Goal: Navigation & Orientation: Find specific page/section

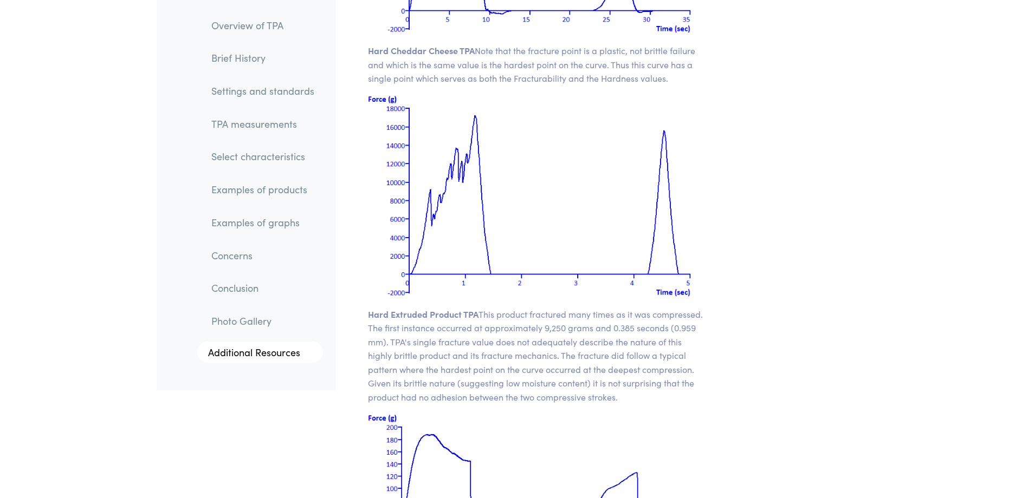
scroll to position [14749, 0]
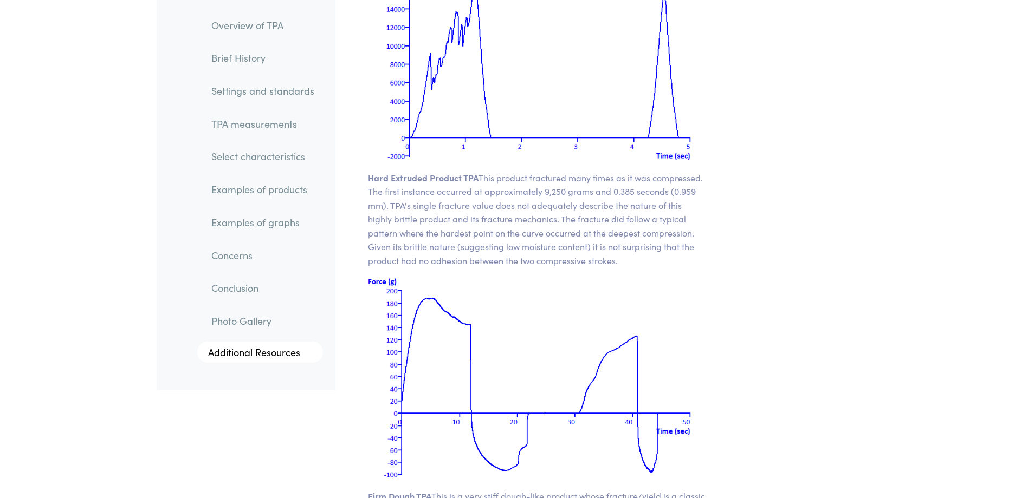
click at [277, 160] on link "Select characteristics" at bounding box center [263, 157] width 120 height 25
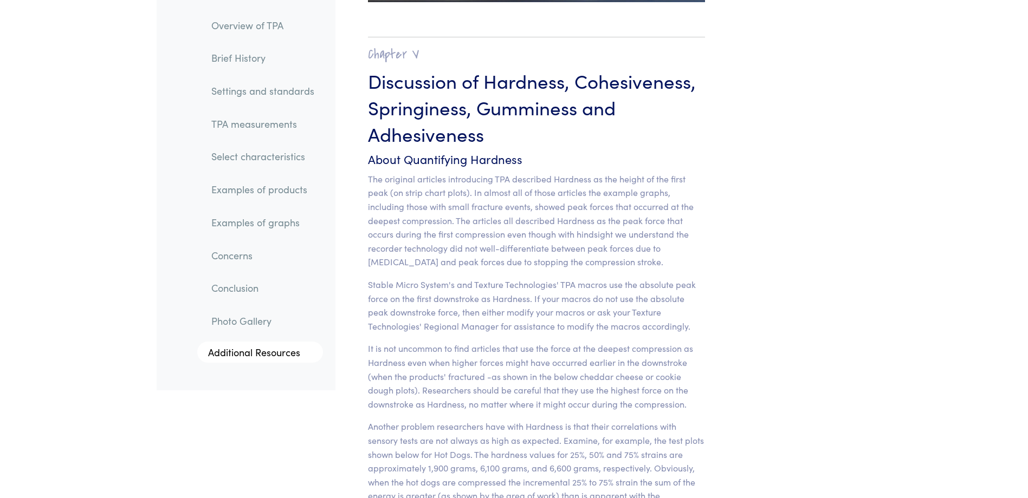
click at [246, 24] on link "Overview of TPA" at bounding box center [263, 25] width 120 height 25
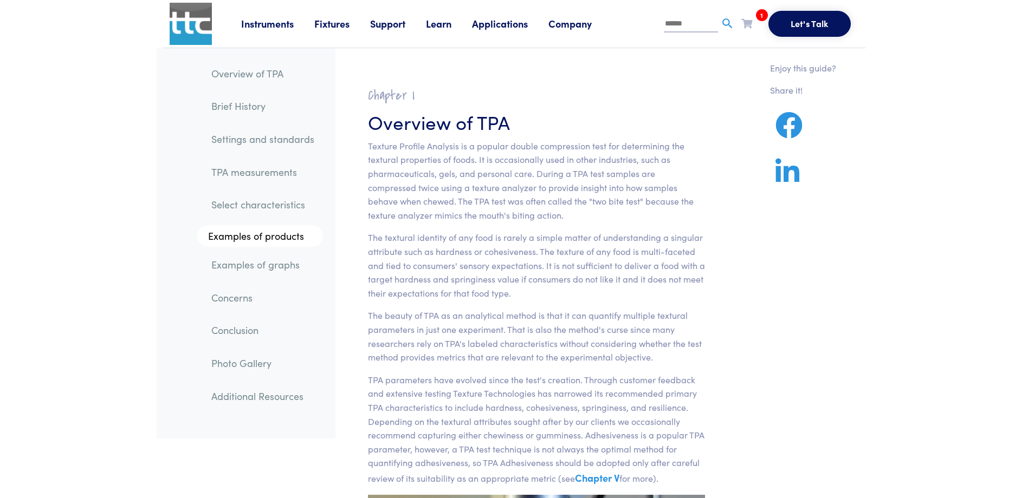
click at [342, 24] on link "Fixtures" at bounding box center [342, 24] width 56 height 14
click at [258, 73] on link "Probes & Fixtures" at bounding box center [234, 72] width 77 height 16
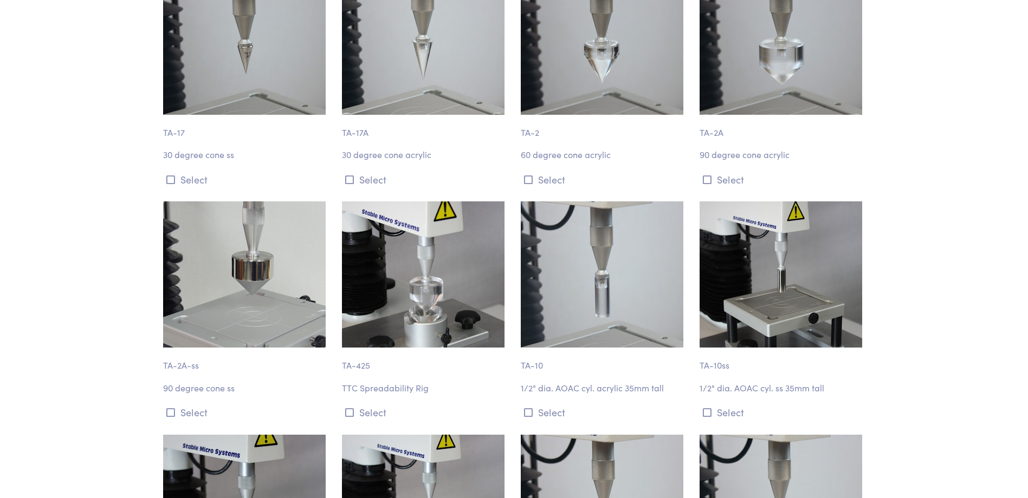
scroll to position [758, 0]
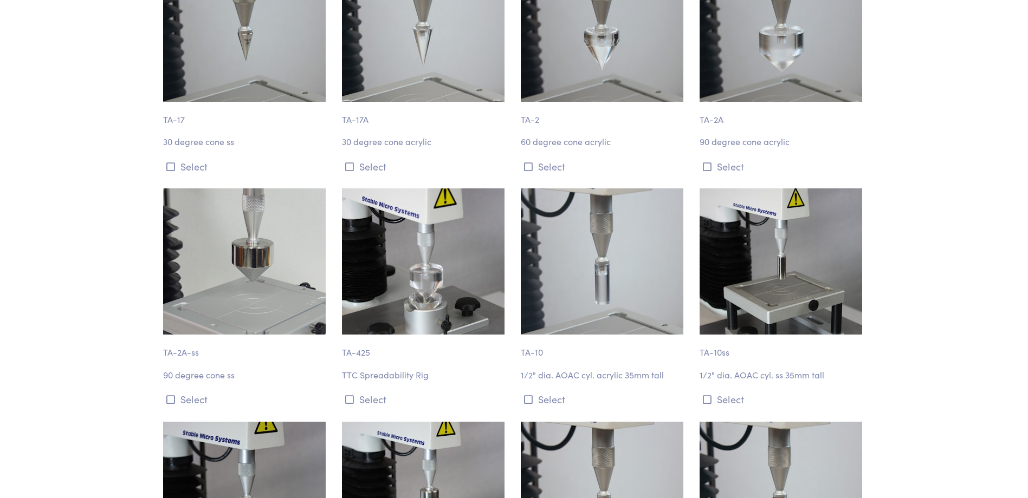
click at [427, 209] on img at bounding box center [423, 262] width 163 height 146
click at [356, 397] on button "Select" at bounding box center [425, 400] width 166 height 18
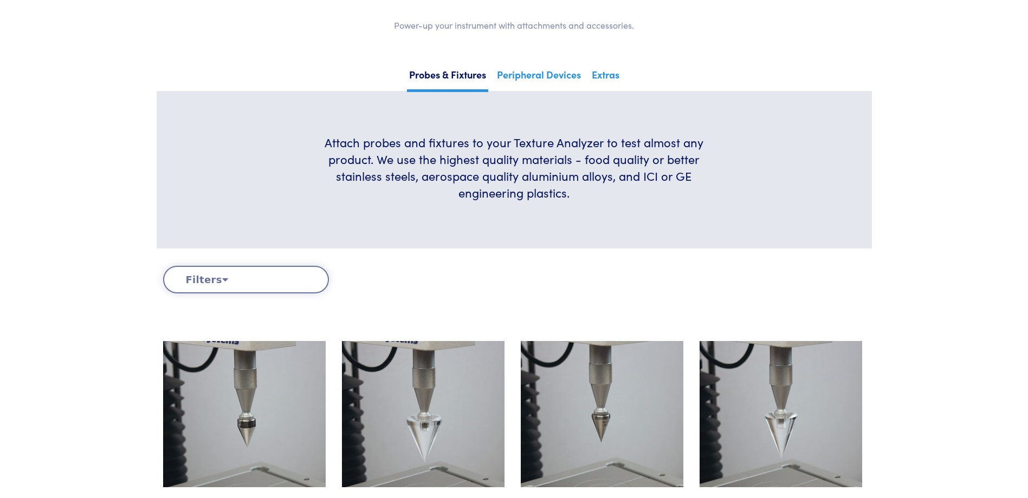
scroll to position [0, 0]
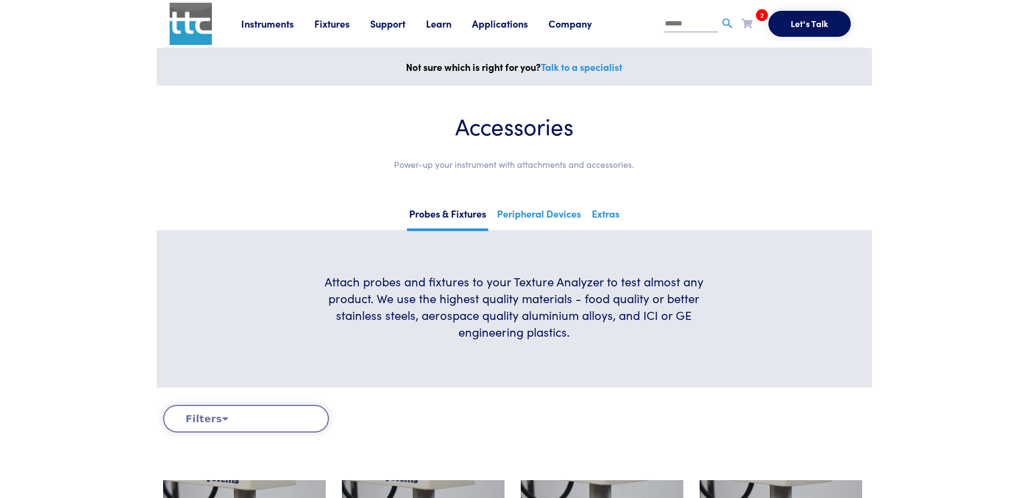
click at [400, 24] on link "Support" at bounding box center [398, 24] width 56 height 14
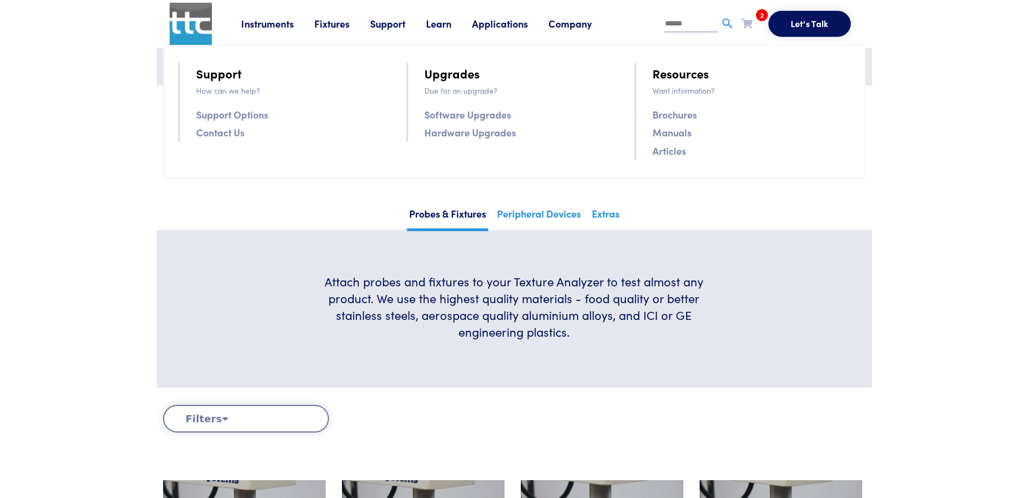
click at [679, 135] on link "Manuals" at bounding box center [671, 133] width 39 height 16
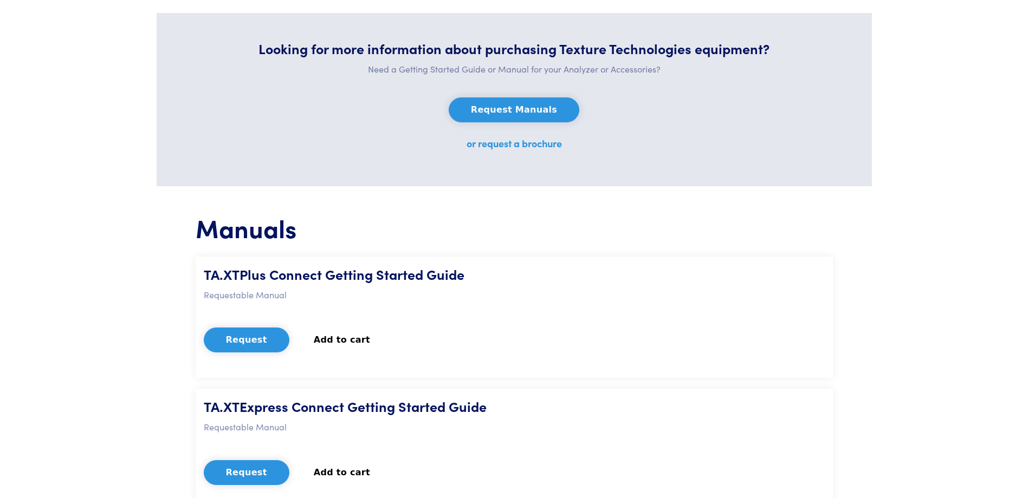
scroll to position [168, 0]
